Goal: Contribute content

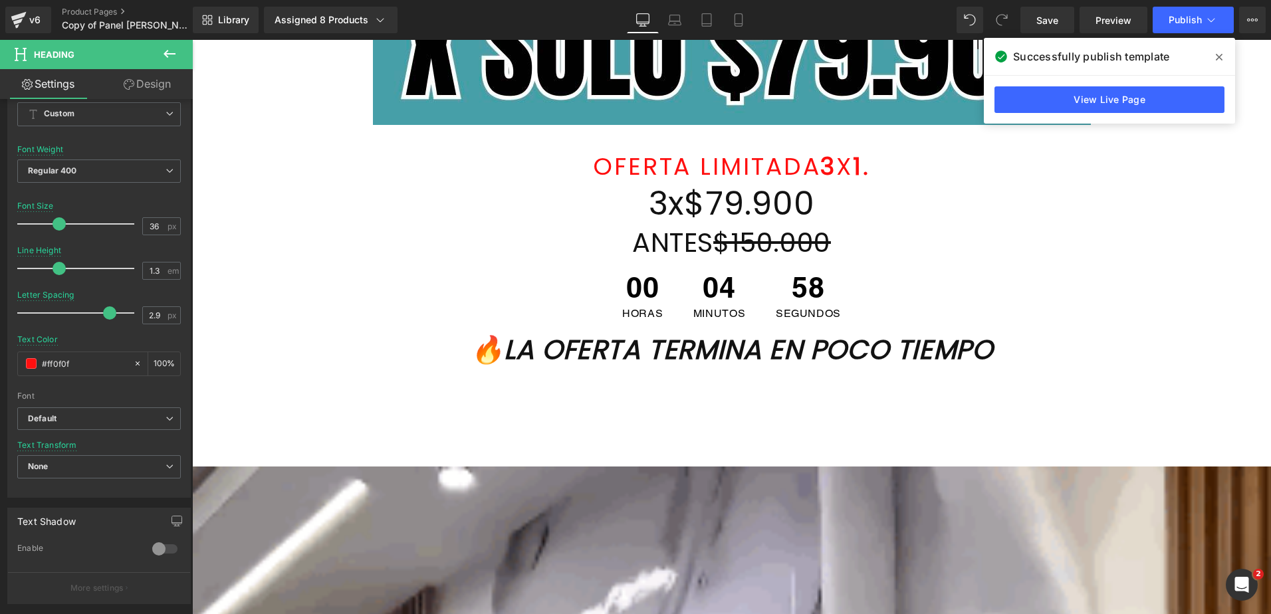
scroll to position [840, 0]
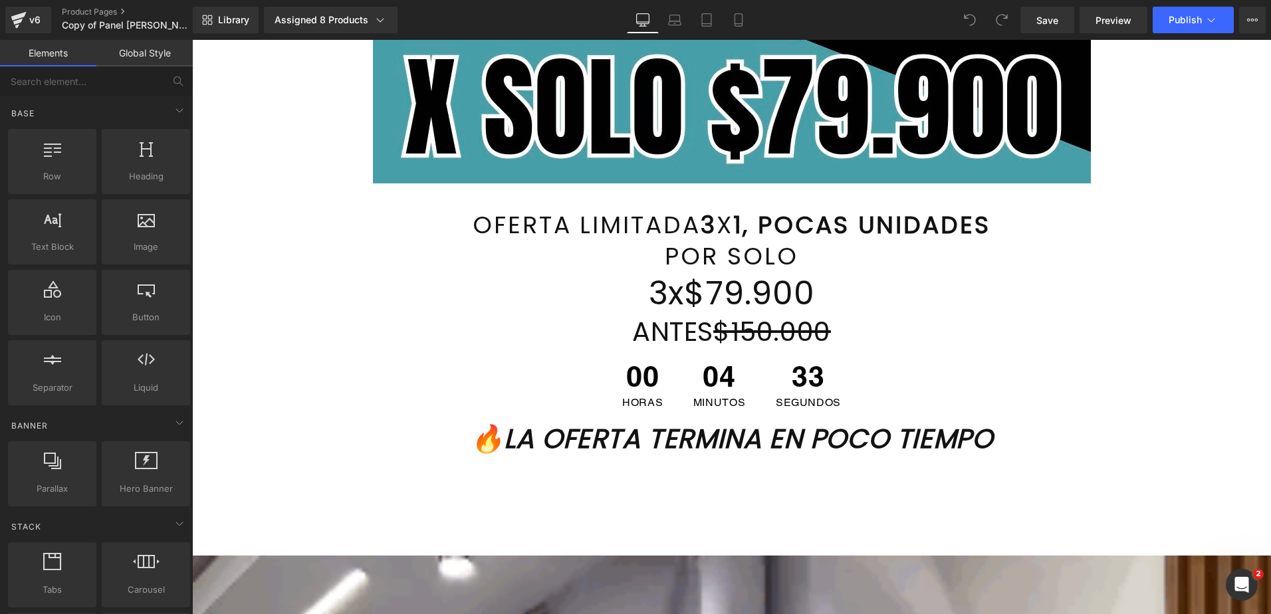
scroll to position [806, 0]
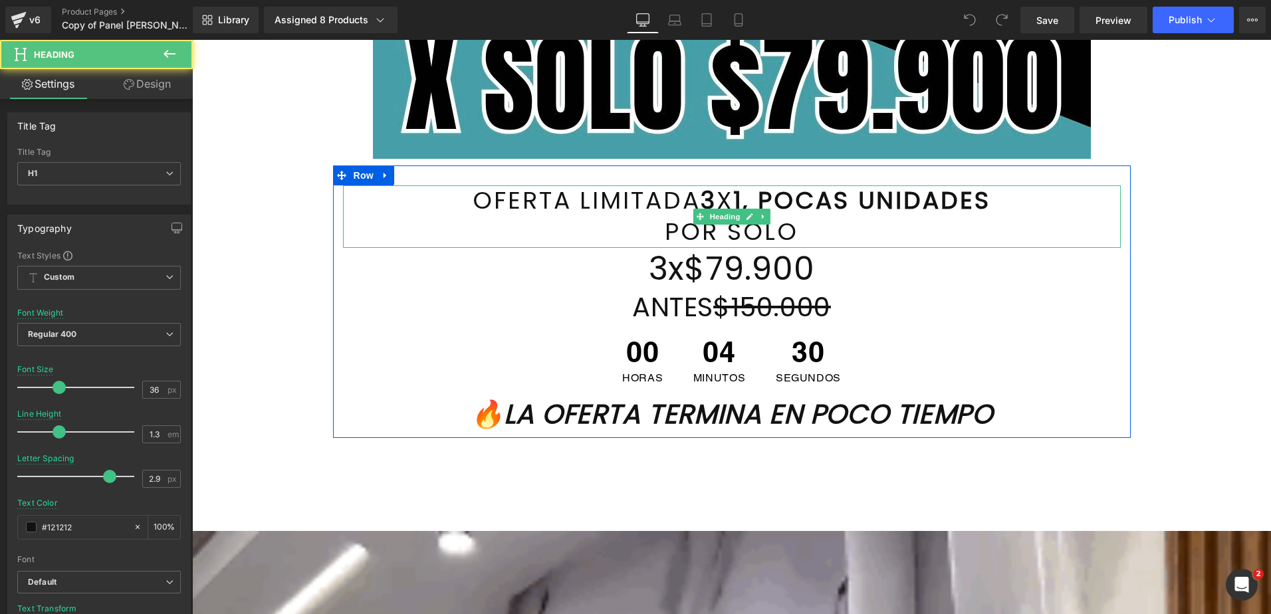
click at [735, 203] on div "OFERTA LIMITADA 3 X 1, POCAS UNIDADES POR SOLO" at bounding box center [732, 216] width 778 height 62
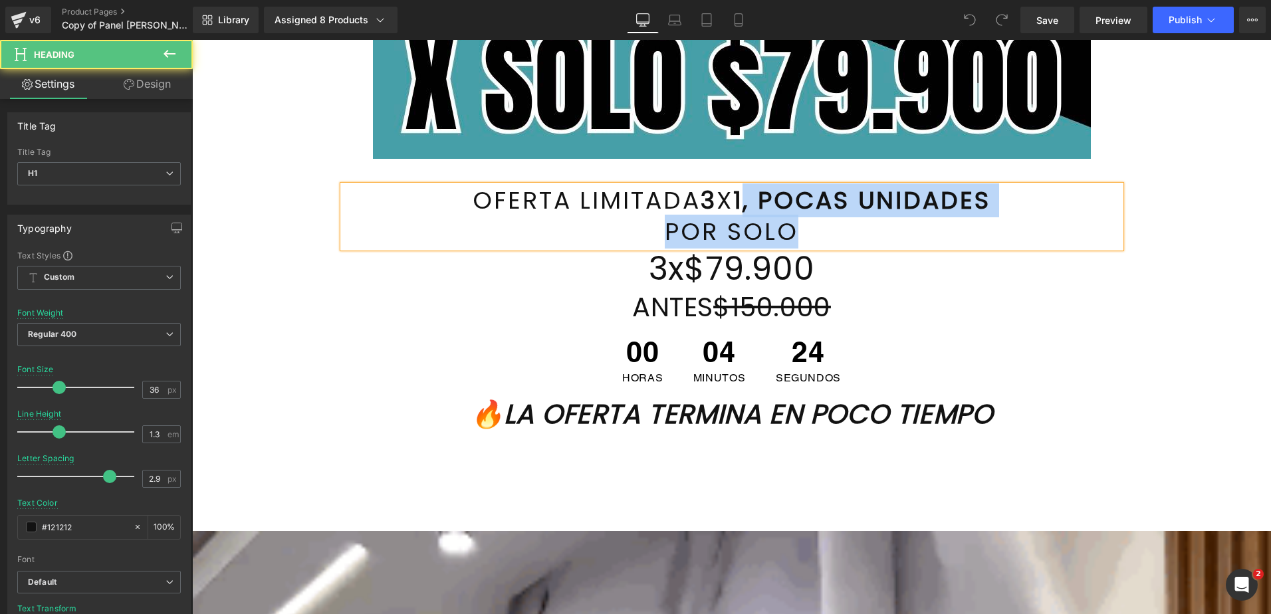
click at [764, 227] on font "POR SOLO" at bounding box center [731, 232] width 133 height 34
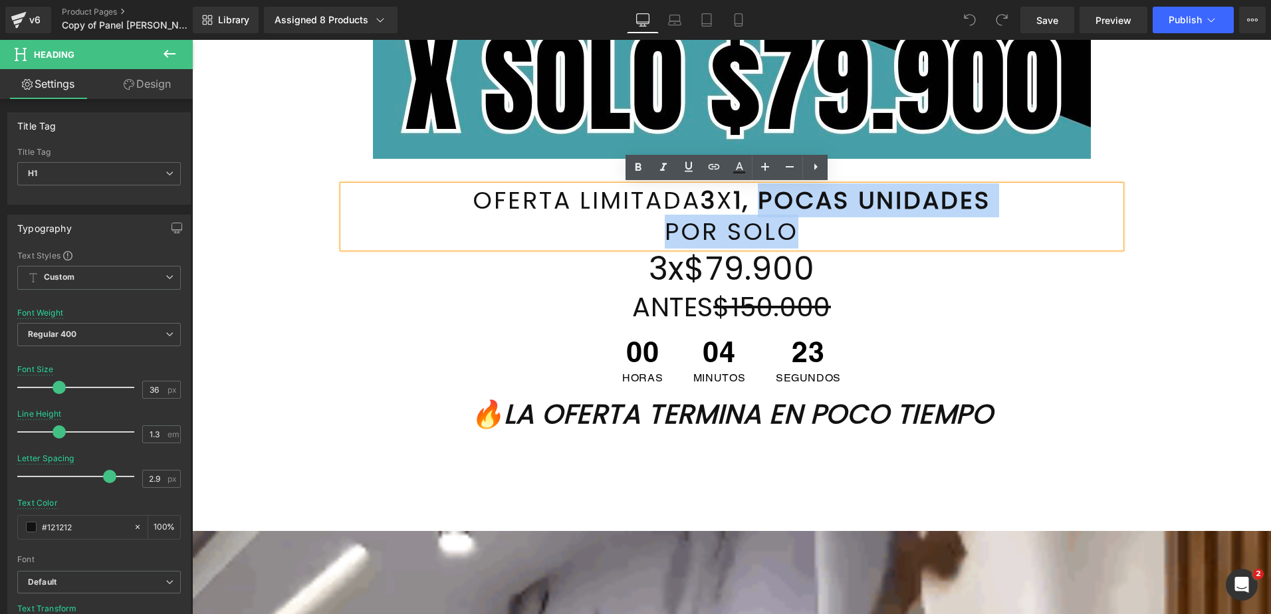
drag, startPoint x: 785, startPoint y: 225, endPoint x: 758, endPoint y: 200, distance: 36.7
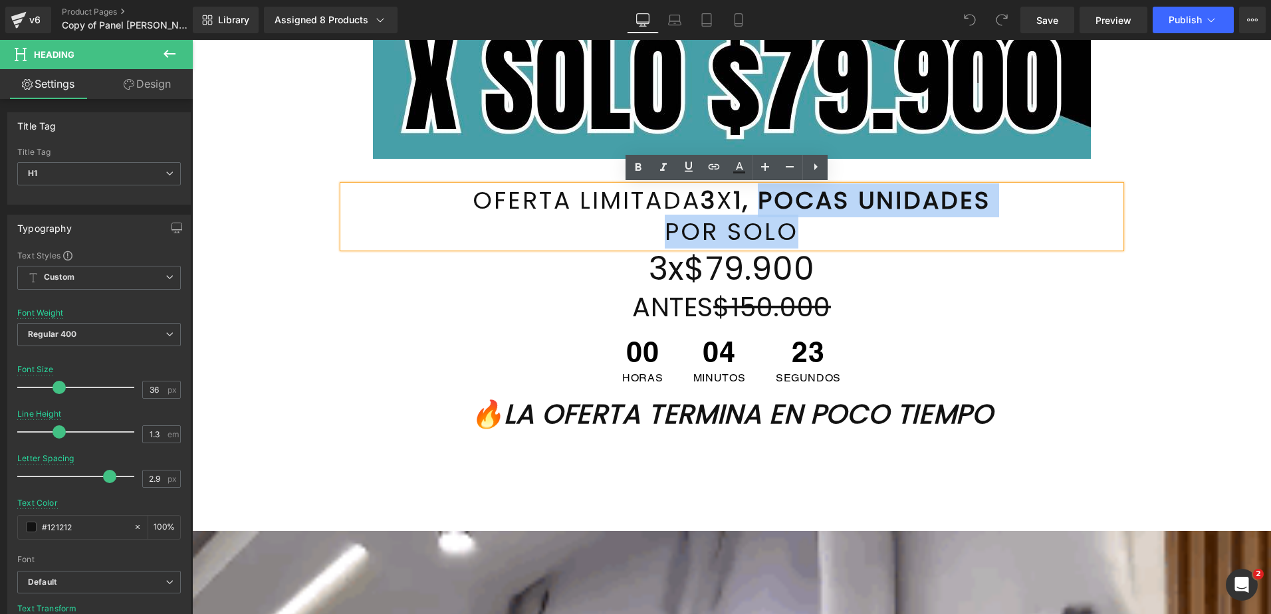
click at [758, 200] on div "OFERTA LIMITADA 3 X 1, POCAS UNIDADES POR SOLO" at bounding box center [732, 216] width 778 height 62
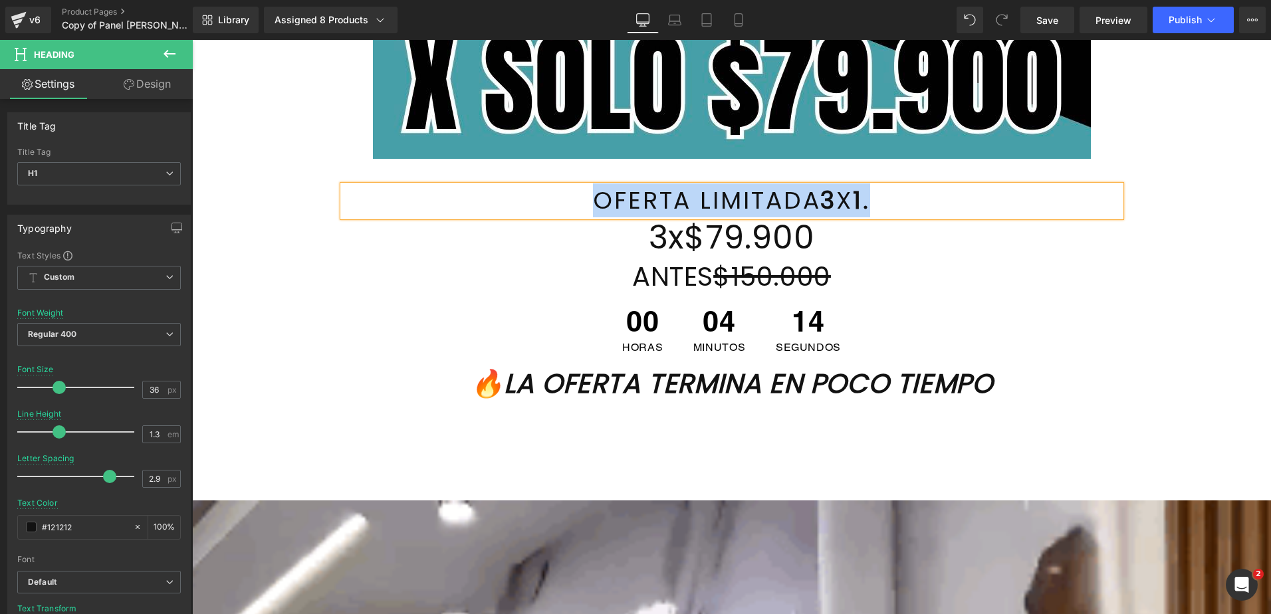
drag, startPoint x: 573, startPoint y: 201, endPoint x: 877, endPoint y: 192, distance: 303.9
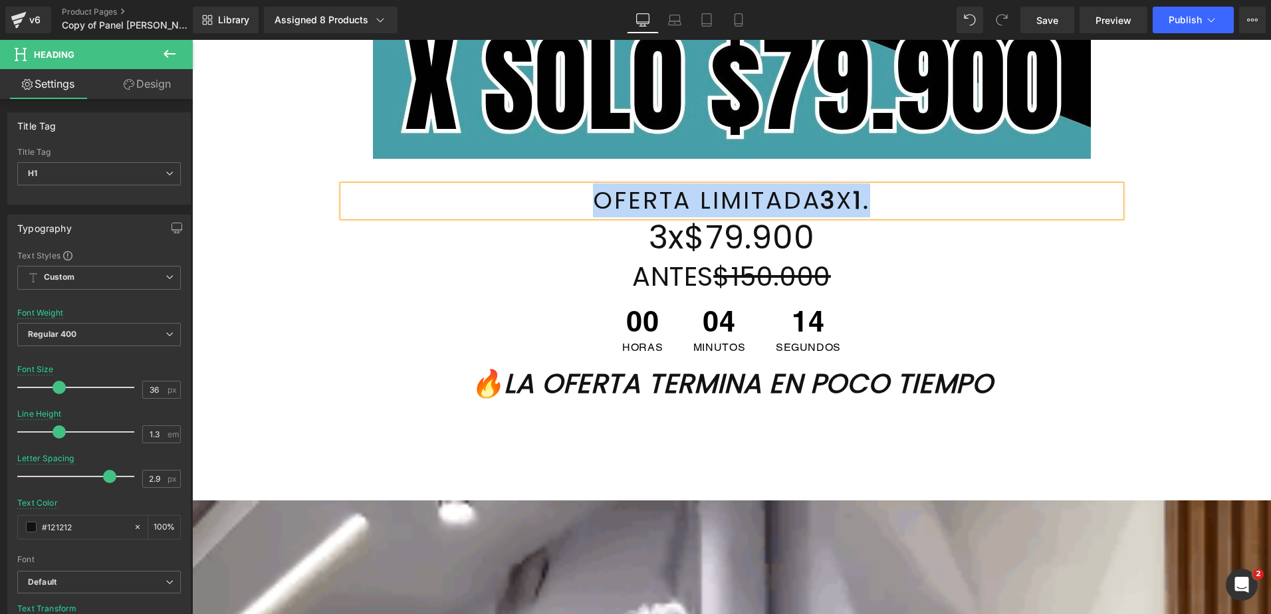
click at [877, 192] on h1 "OFERTA LIMITADA 3 X 1." at bounding box center [732, 200] width 778 height 31
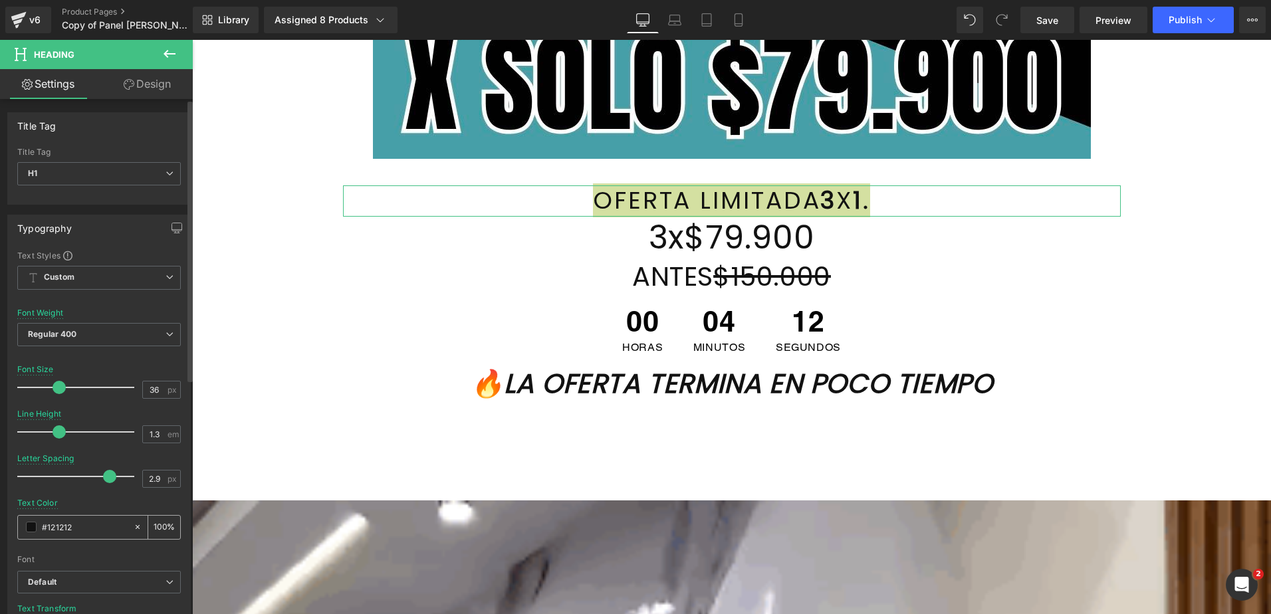
click at [33, 530] on span at bounding box center [31, 527] width 11 height 11
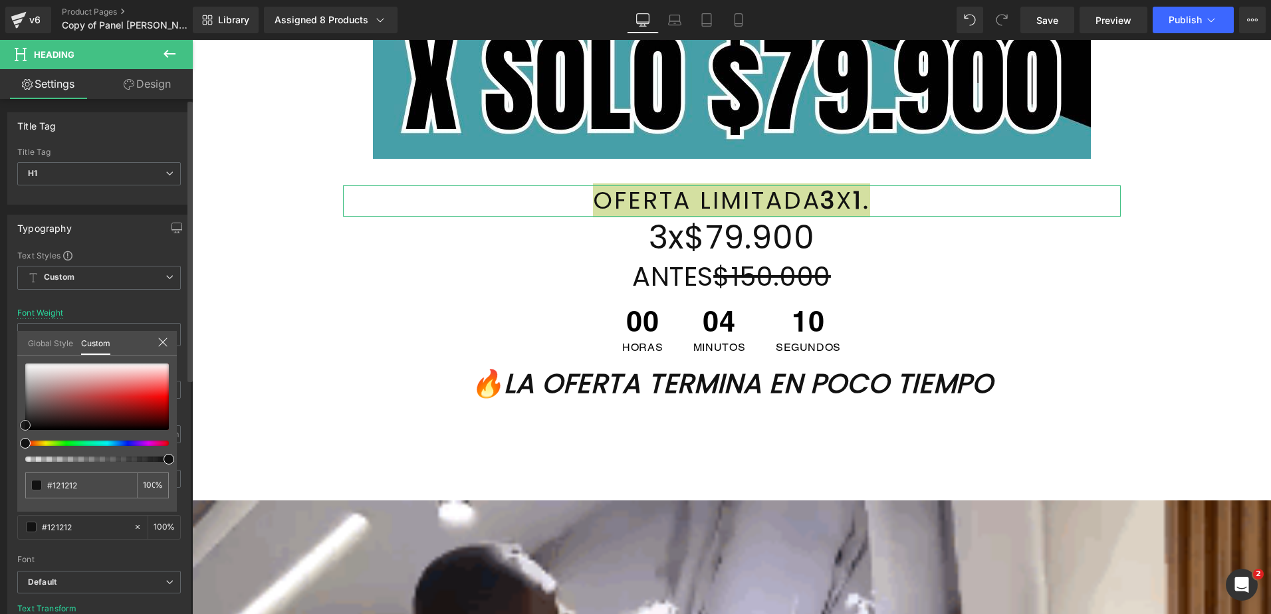
type input "#070707"
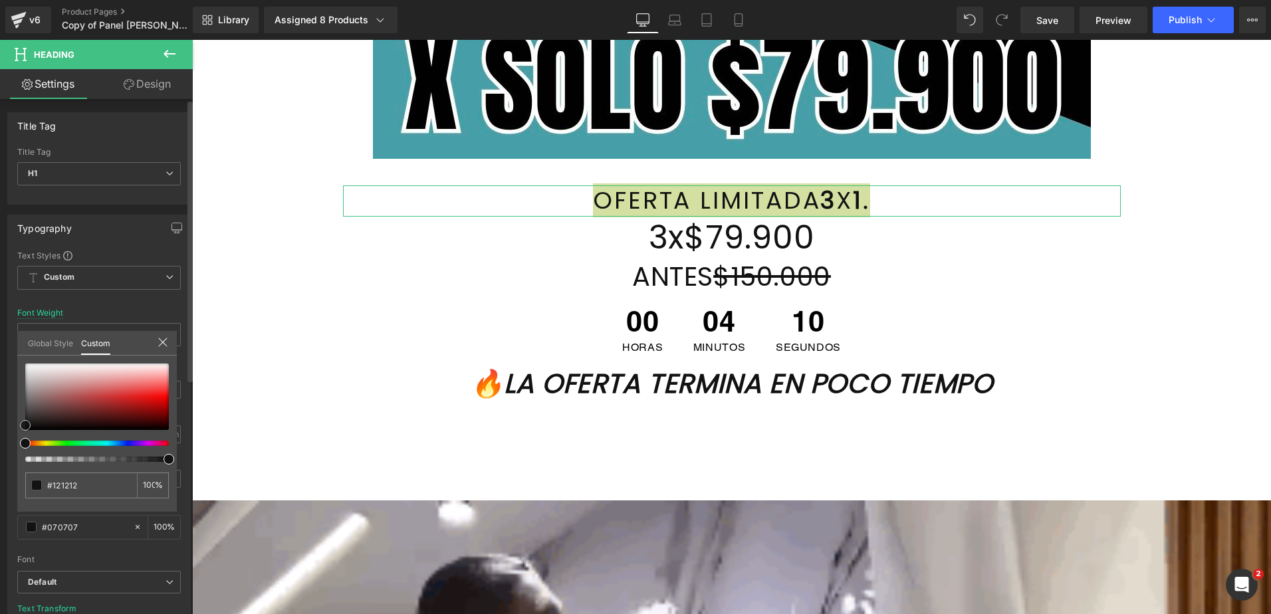
type input "#070707"
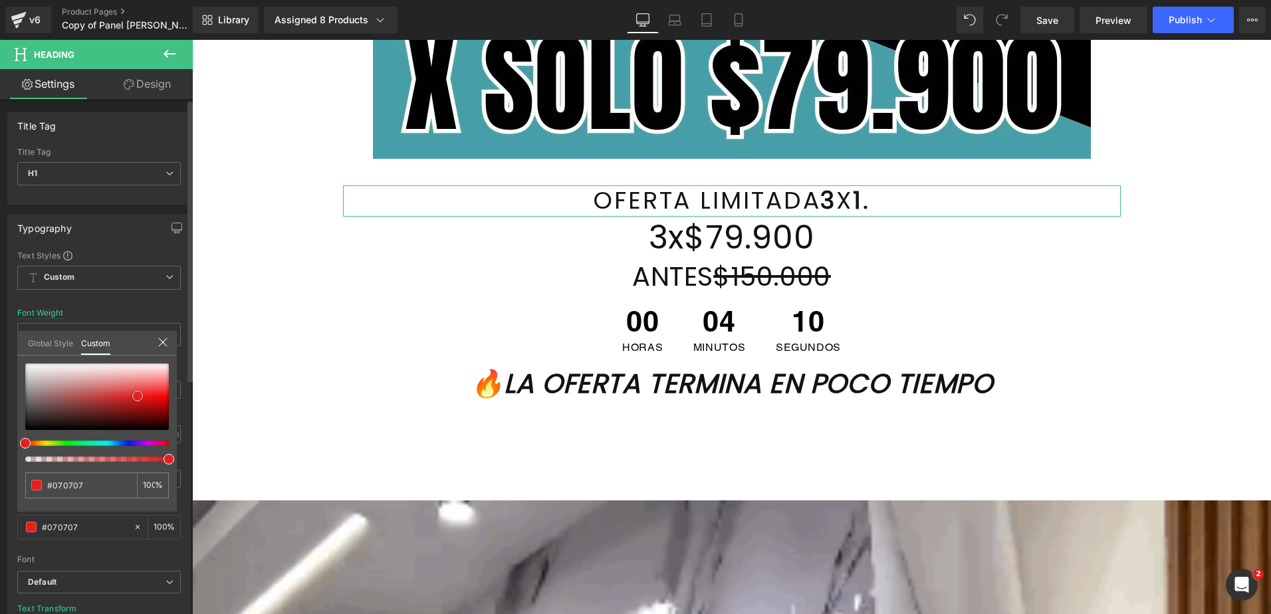
type input "#151212"
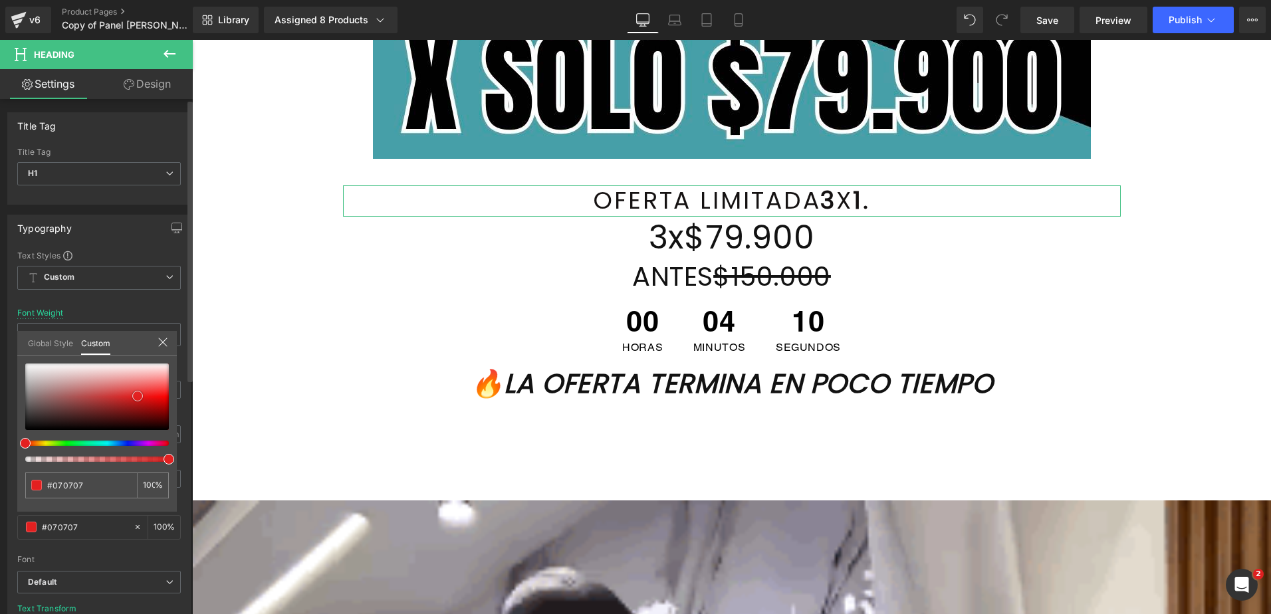
type input "#151212"
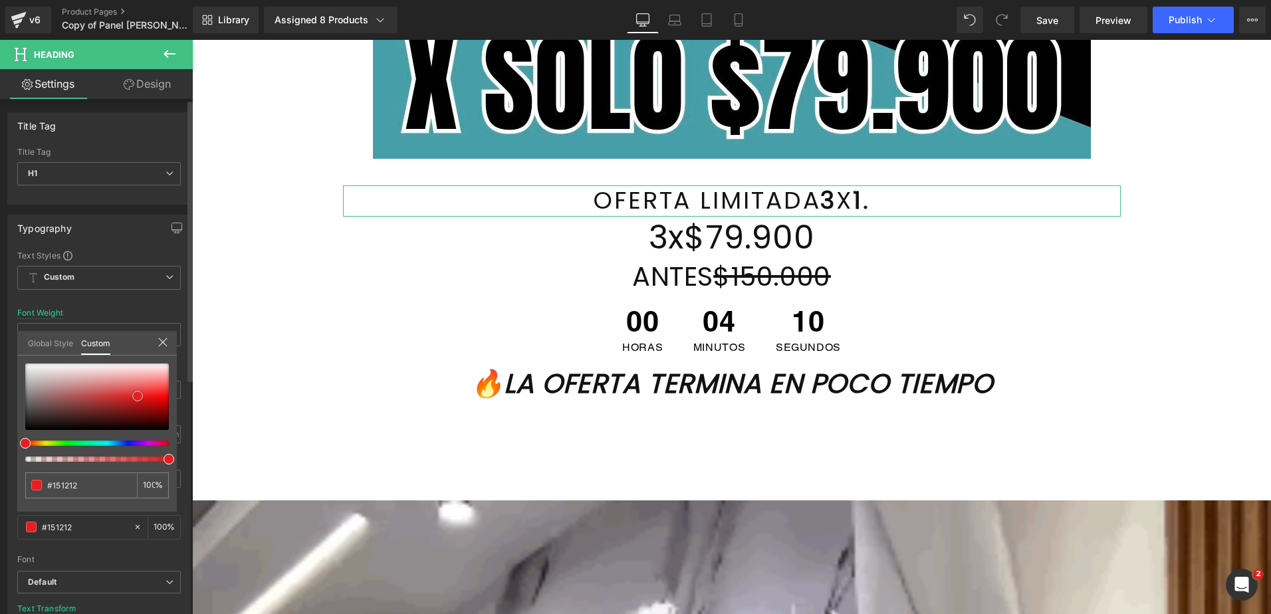
type input "#f43333"
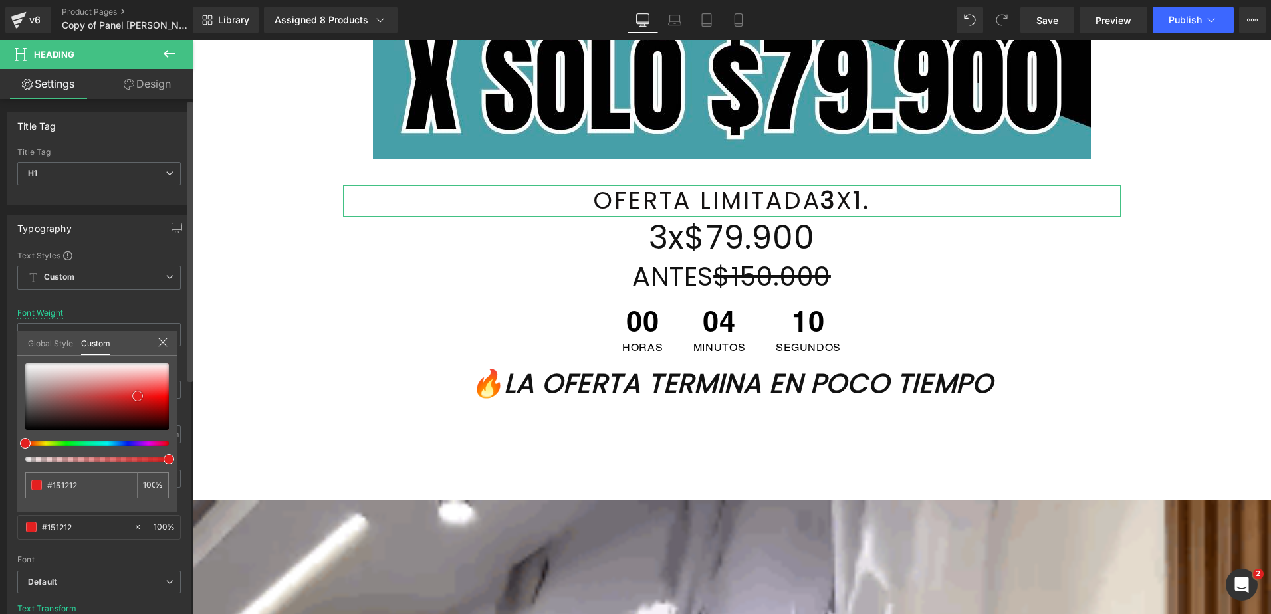
type input "#f43333"
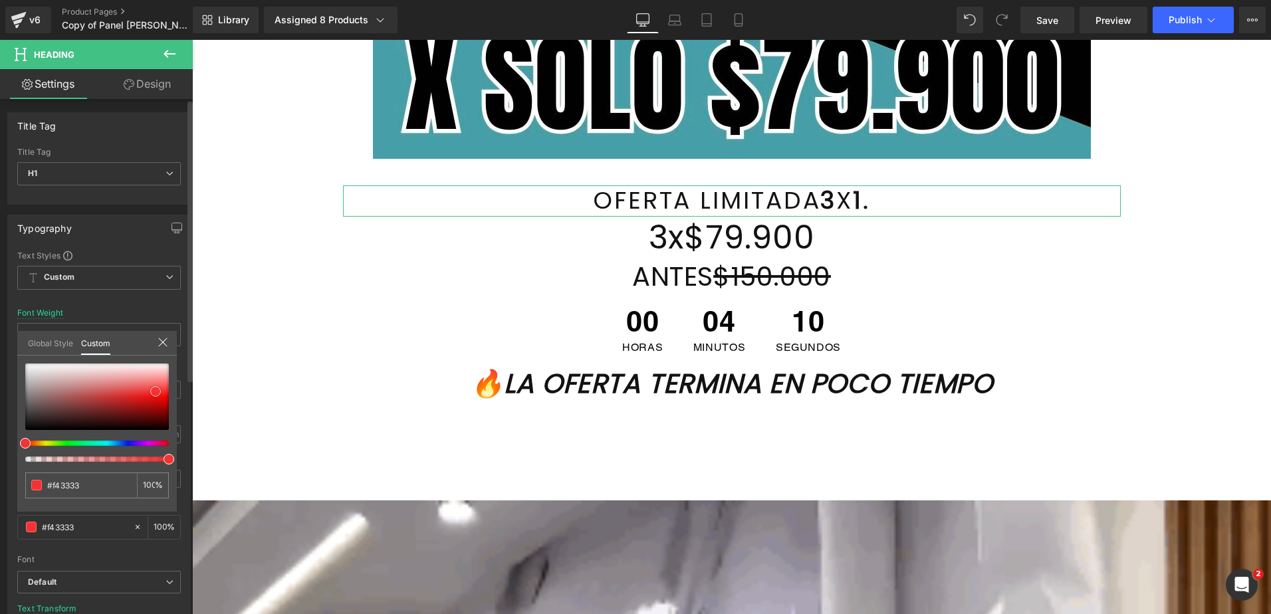
type input "#f53232"
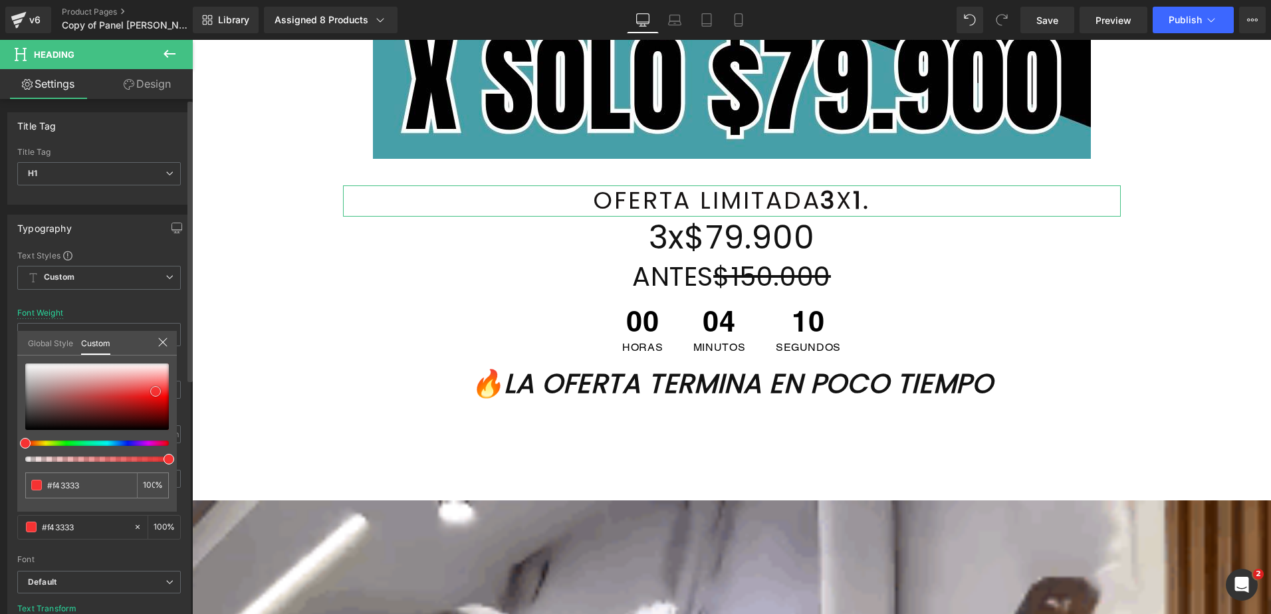
type input "#f53232"
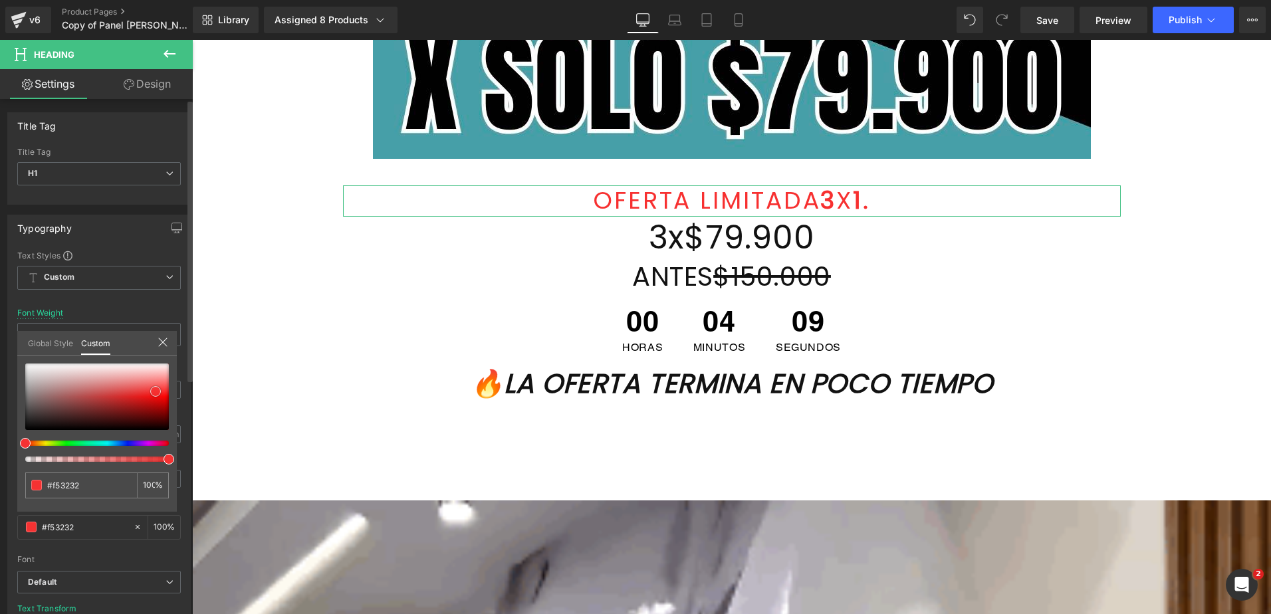
type input "#f73030"
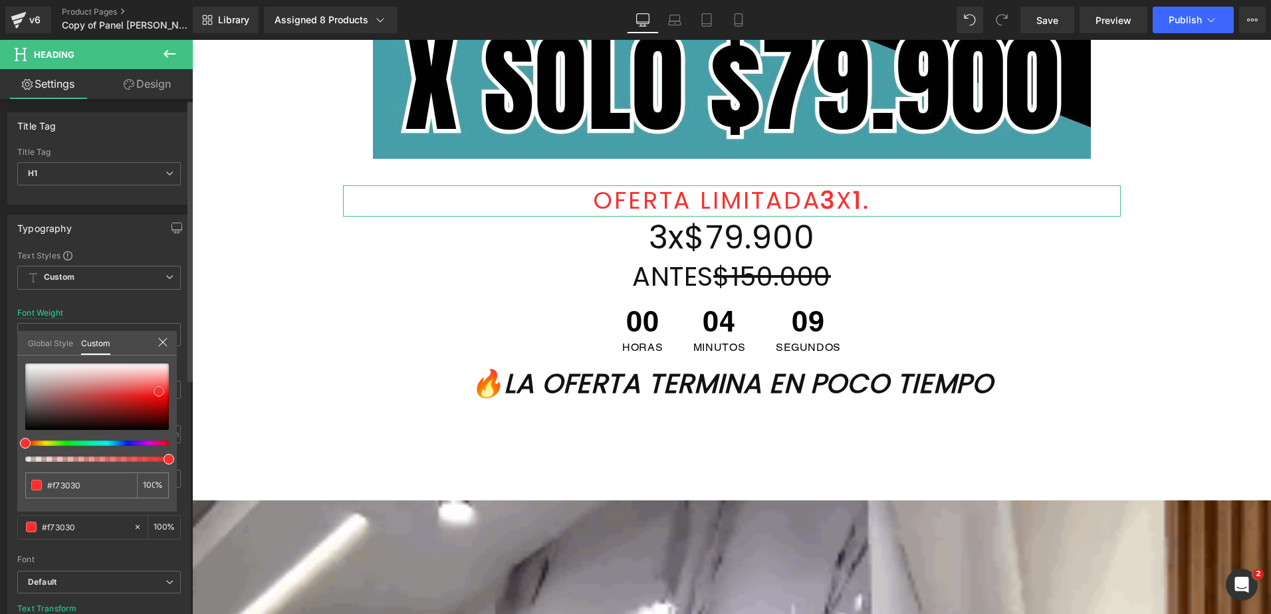
type input "#f83434"
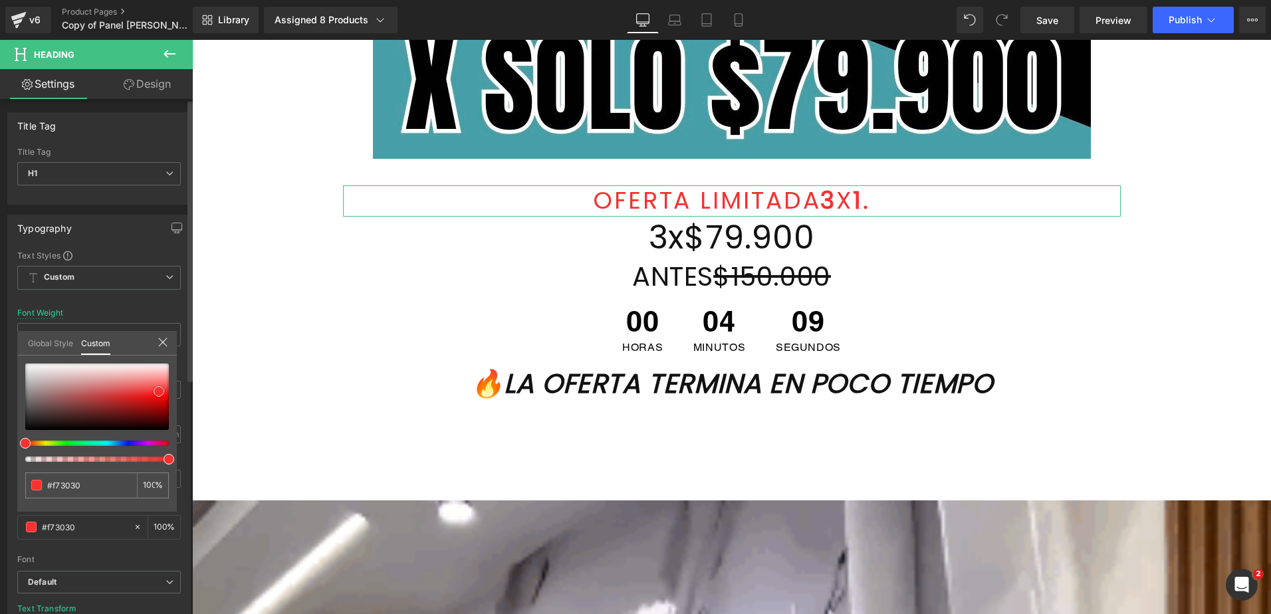
type input "#f83434"
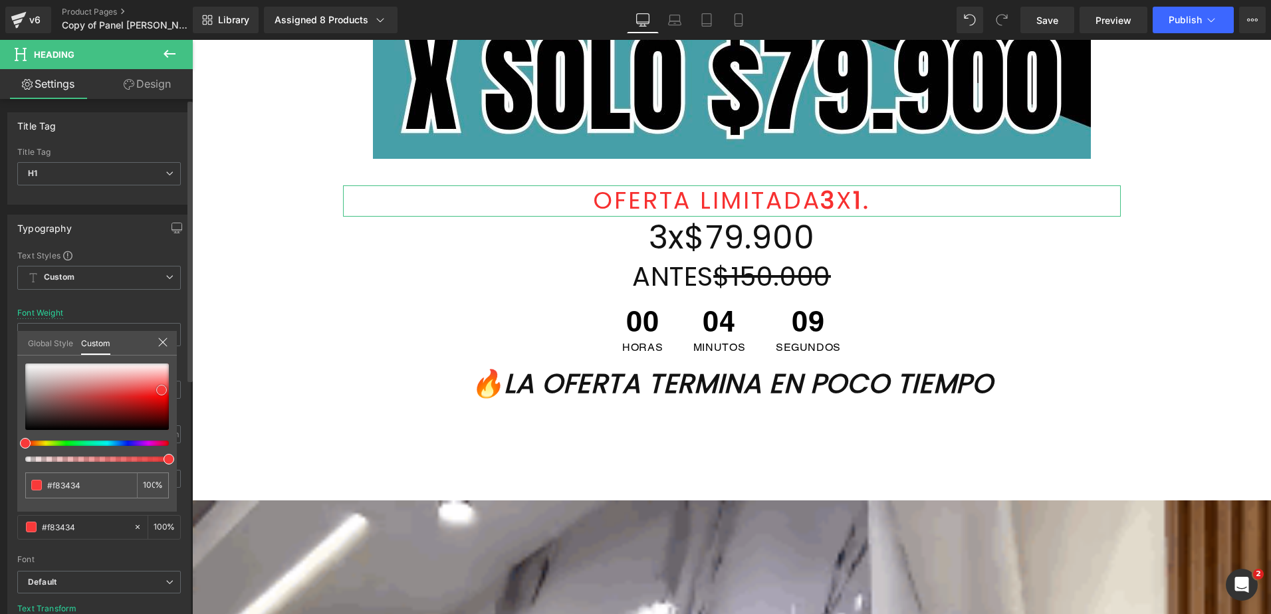
type input "#f93838"
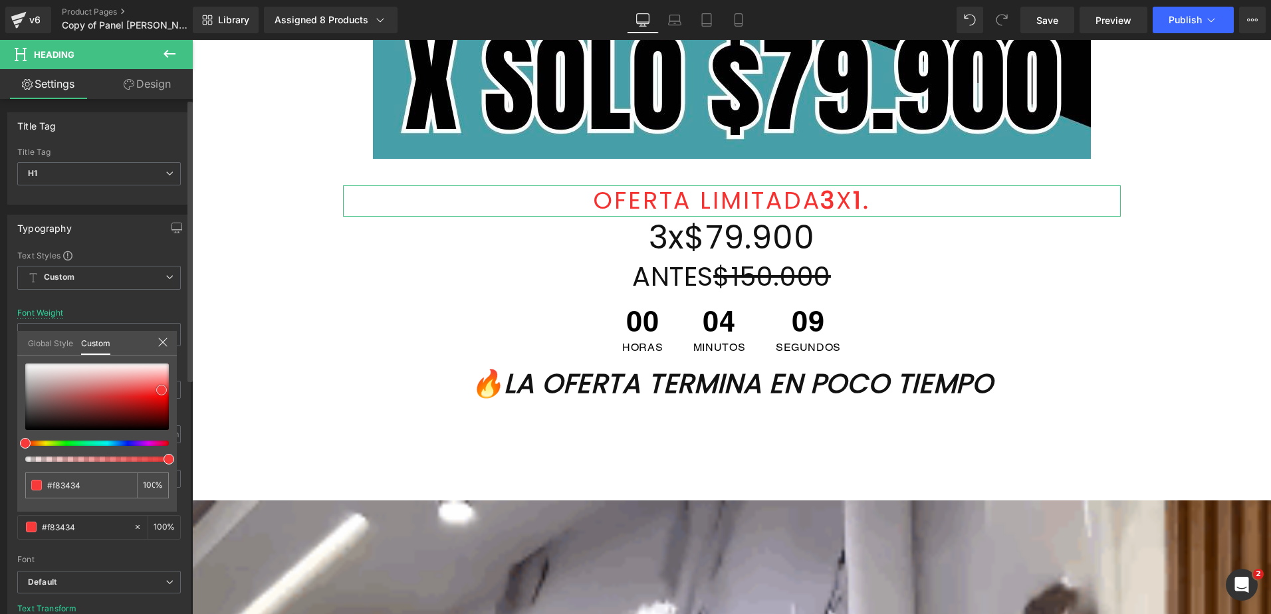
type input "#f93838"
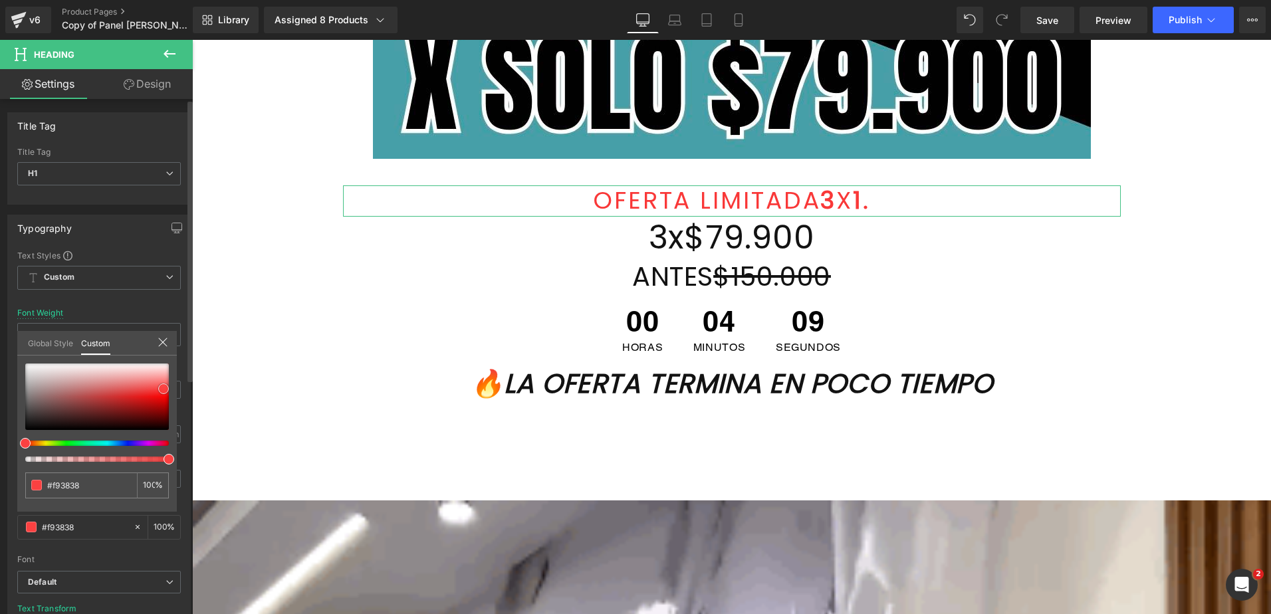
type input "#fb4141"
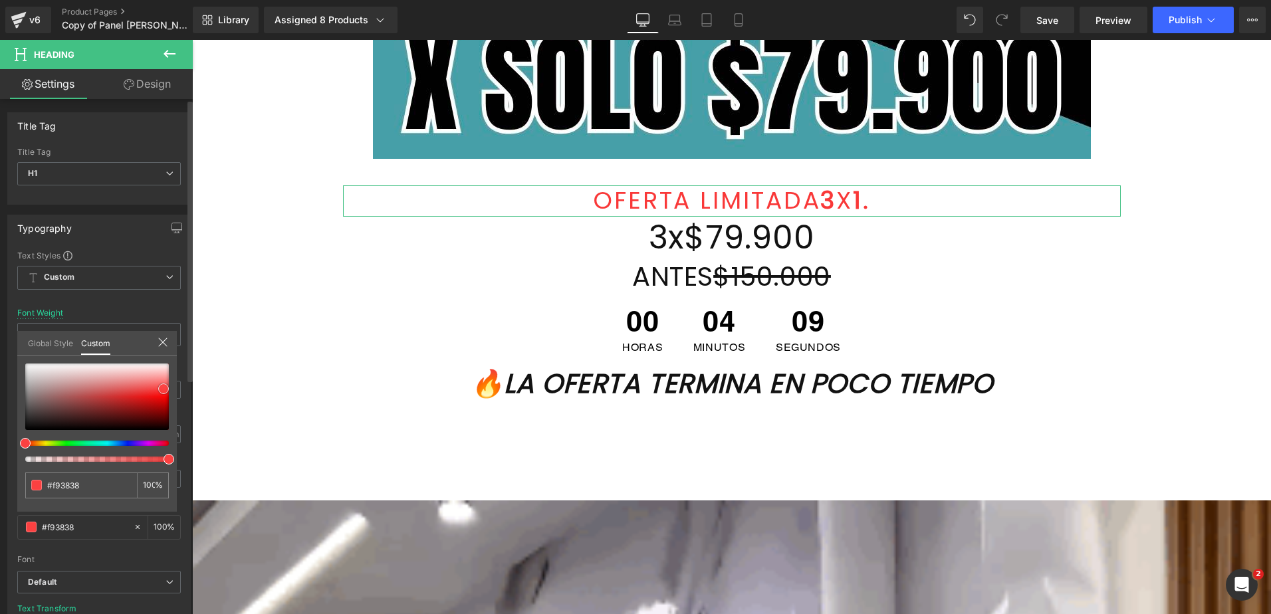
type input "#fb4141"
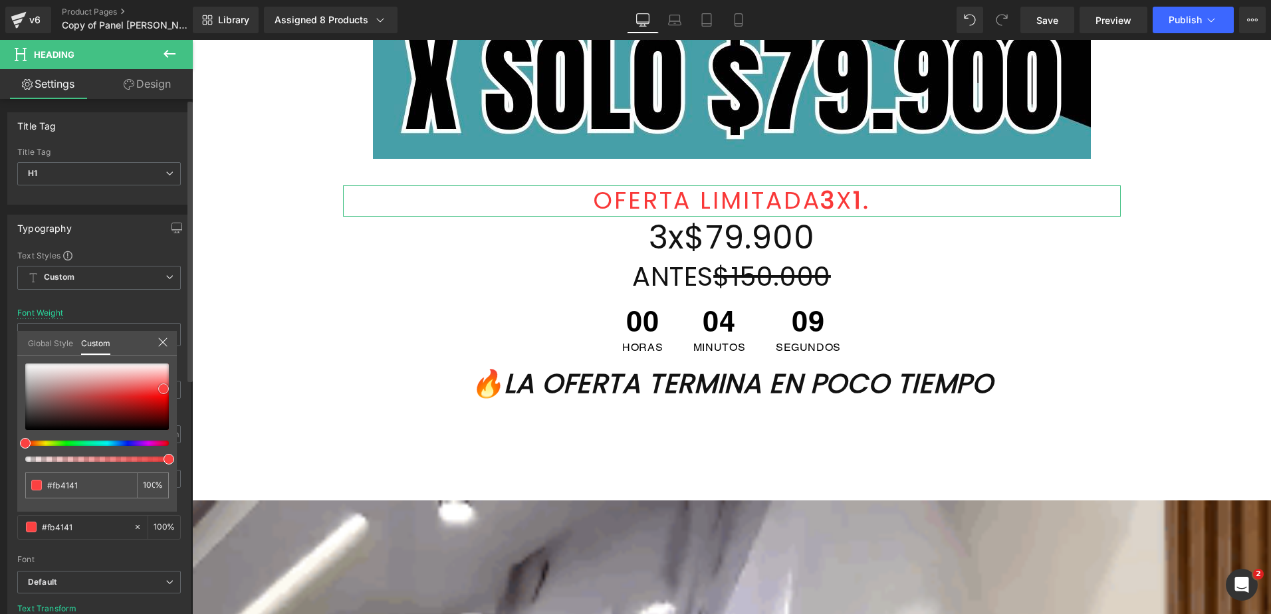
type input "#fc4a4a"
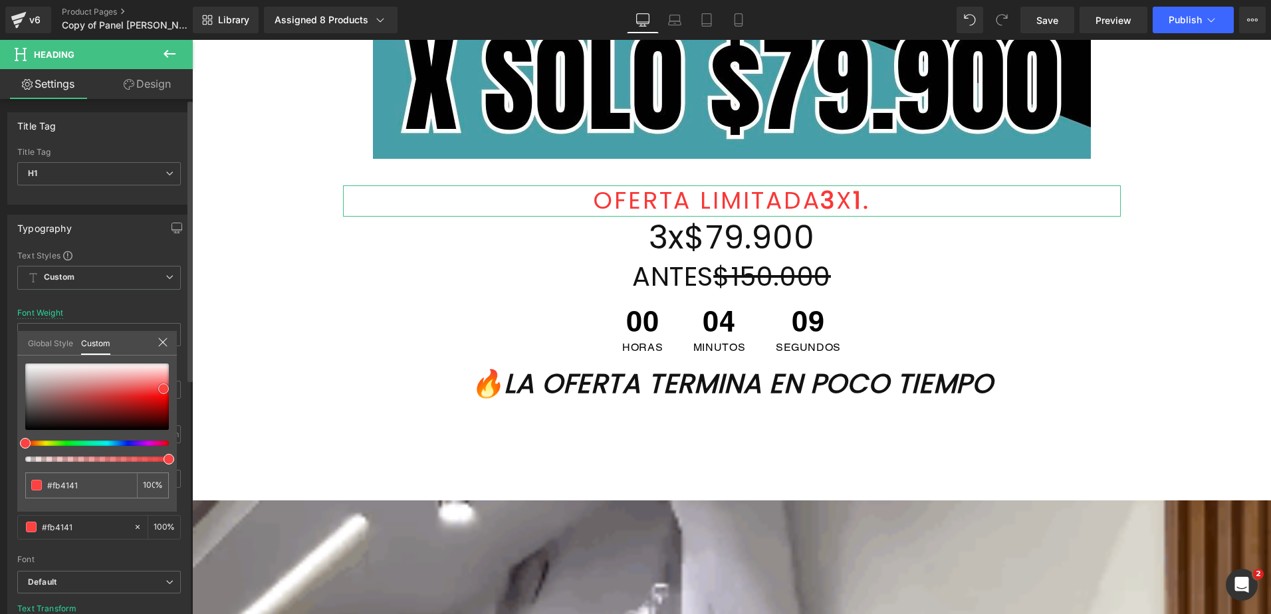
type input "#fc4a4a"
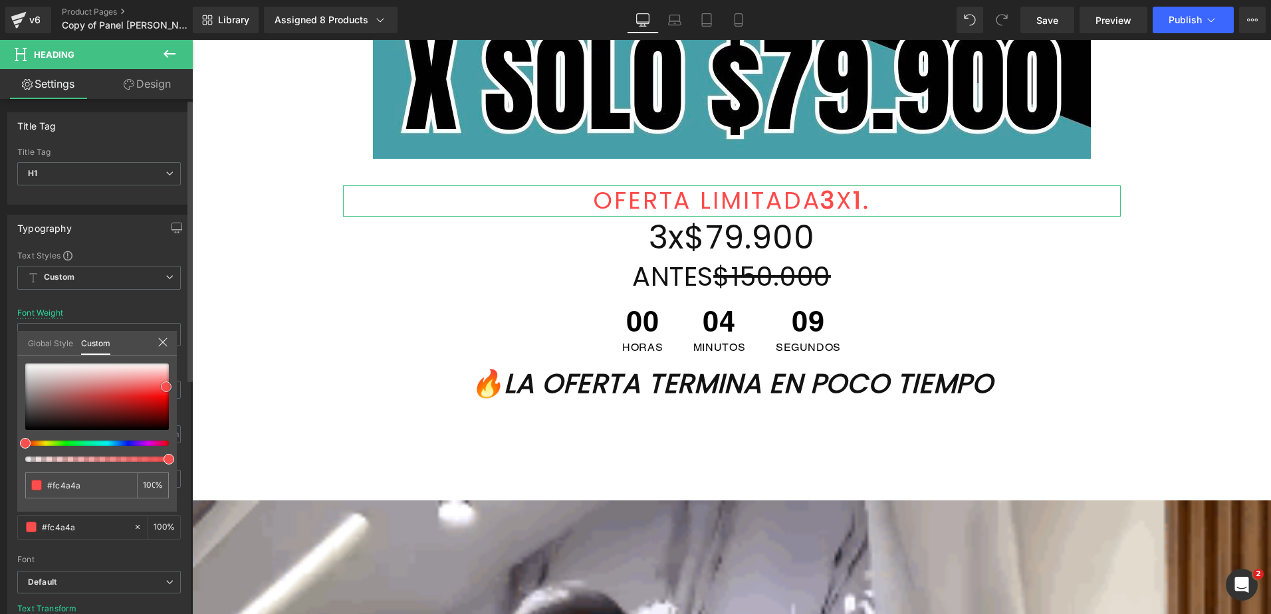
type input "#fd4e4e"
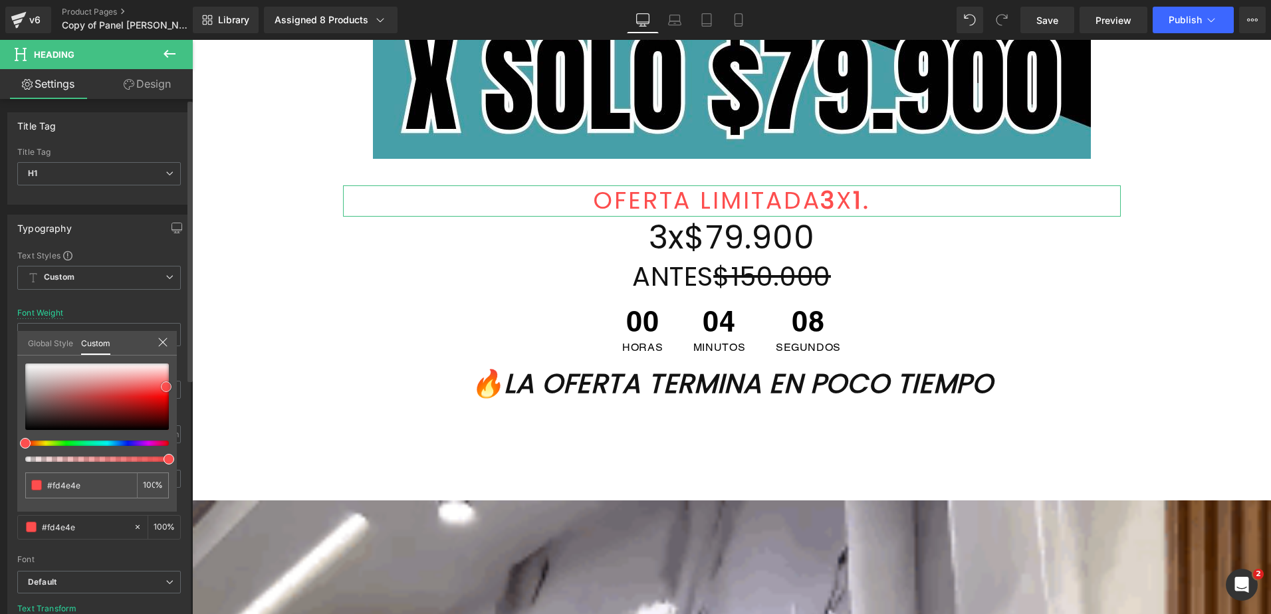
drag, startPoint x: 30, startPoint y: 428, endPoint x: 166, endPoint y: 387, distance: 142.4
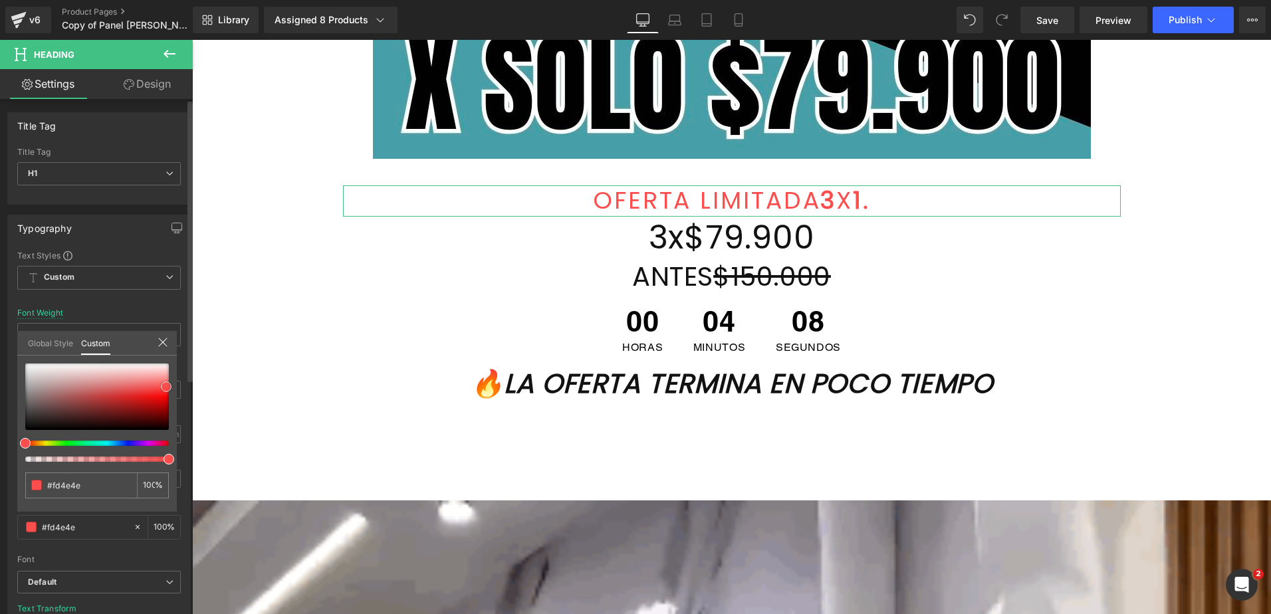
click at [166, 387] on div at bounding box center [97, 397] width 144 height 66
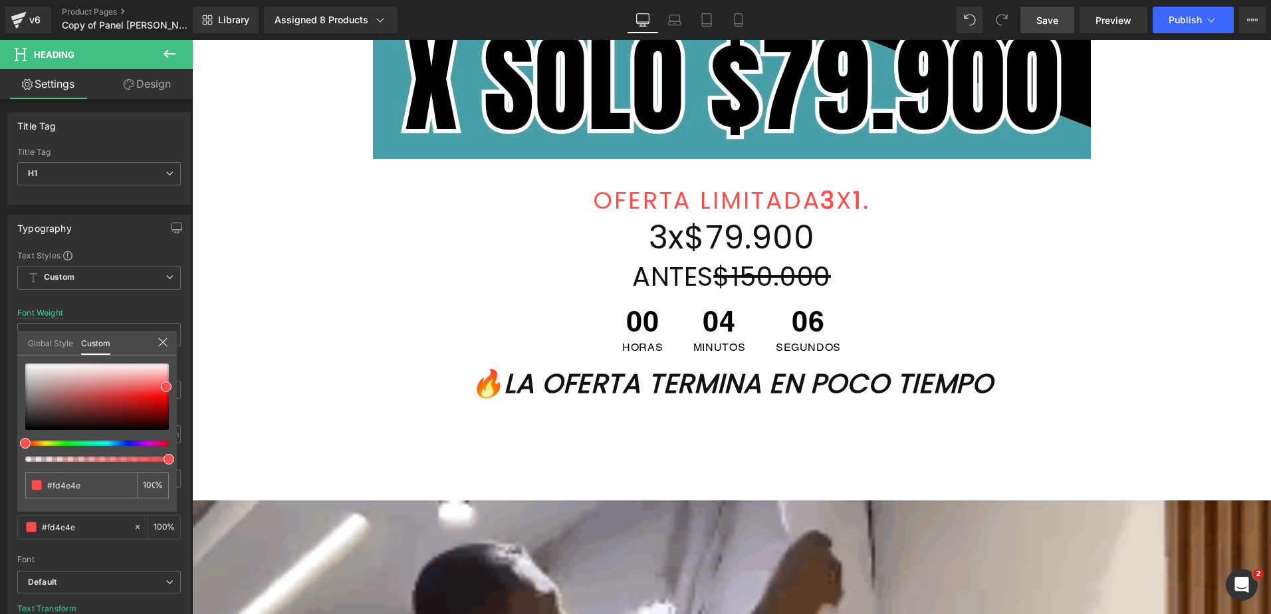
click at [1044, 21] on span "Save" at bounding box center [1047, 20] width 22 height 14
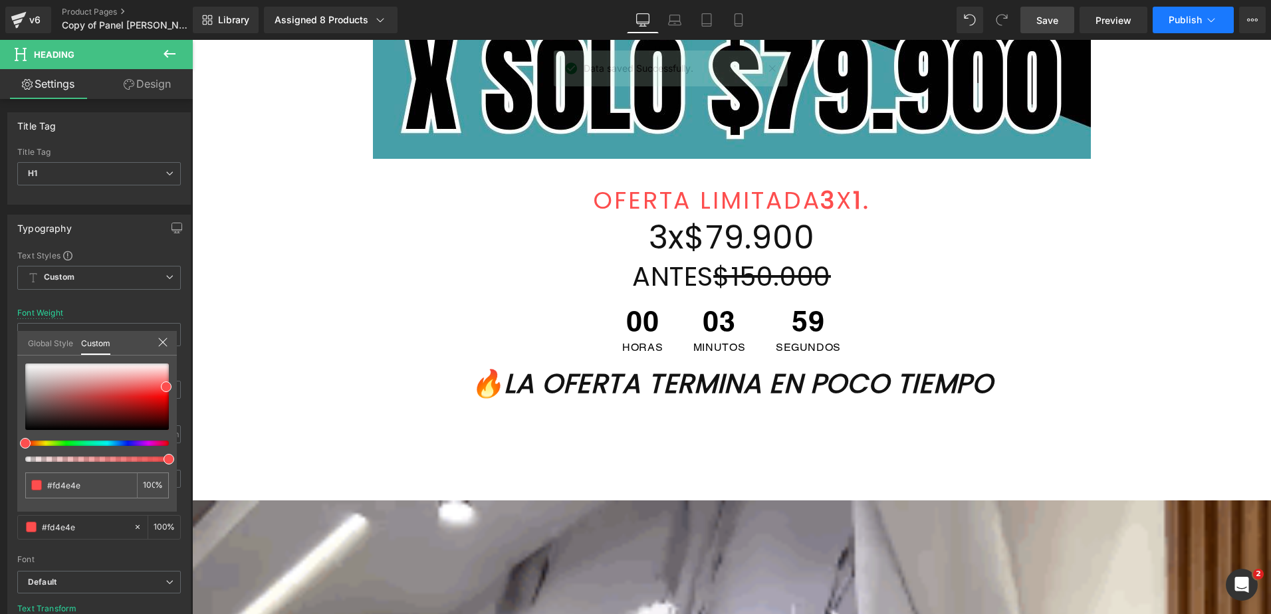
click at [1203, 22] on button "Publish" at bounding box center [1193, 20] width 81 height 27
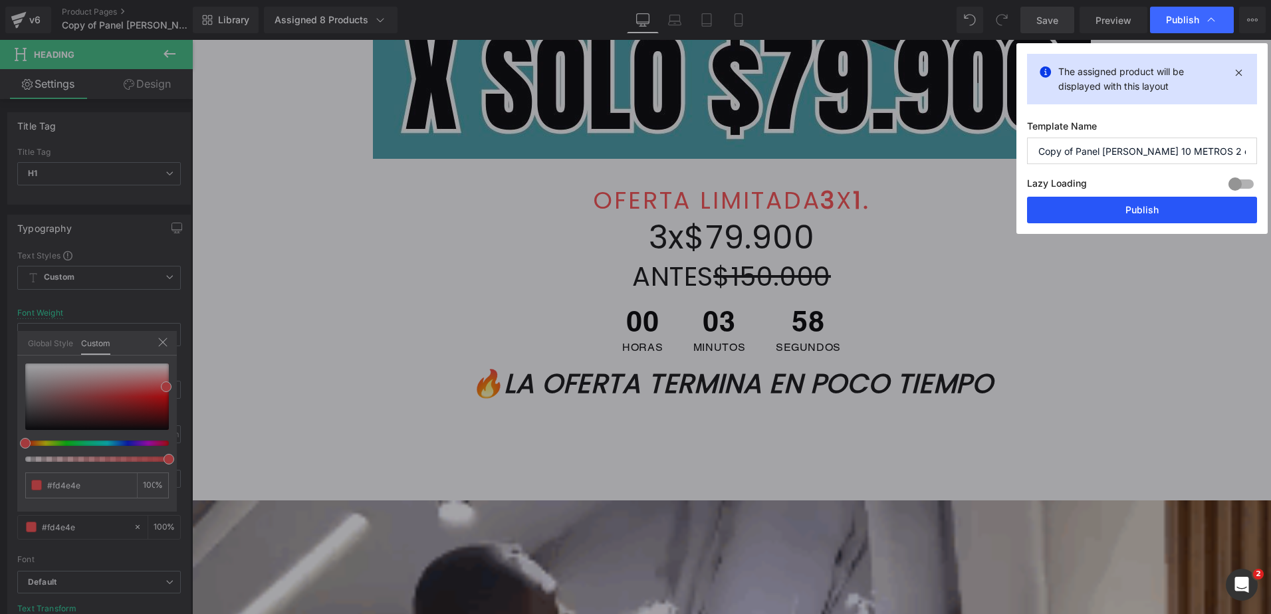
drag, startPoint x: 1150, startPoint y: 206, endPoint x: 1078, endPoint y: 372, distance: 180.4
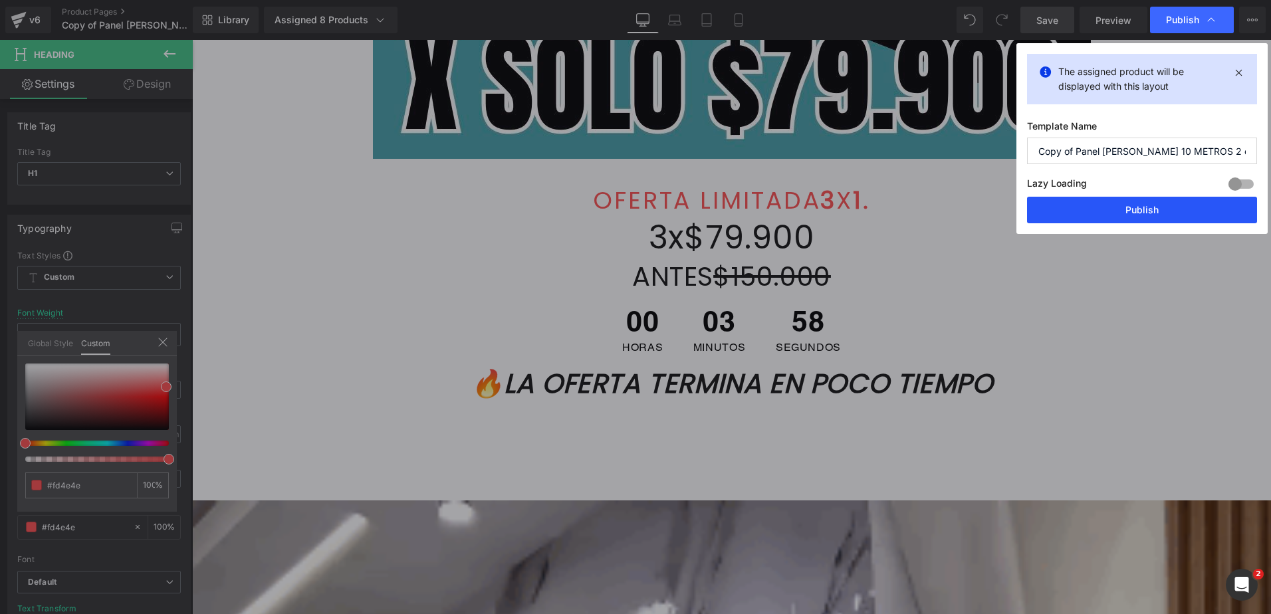
click at [1150, 206] on button "Publish" at bounding box center [1142, 210] width 230 height 27
